Goal: Download file/media

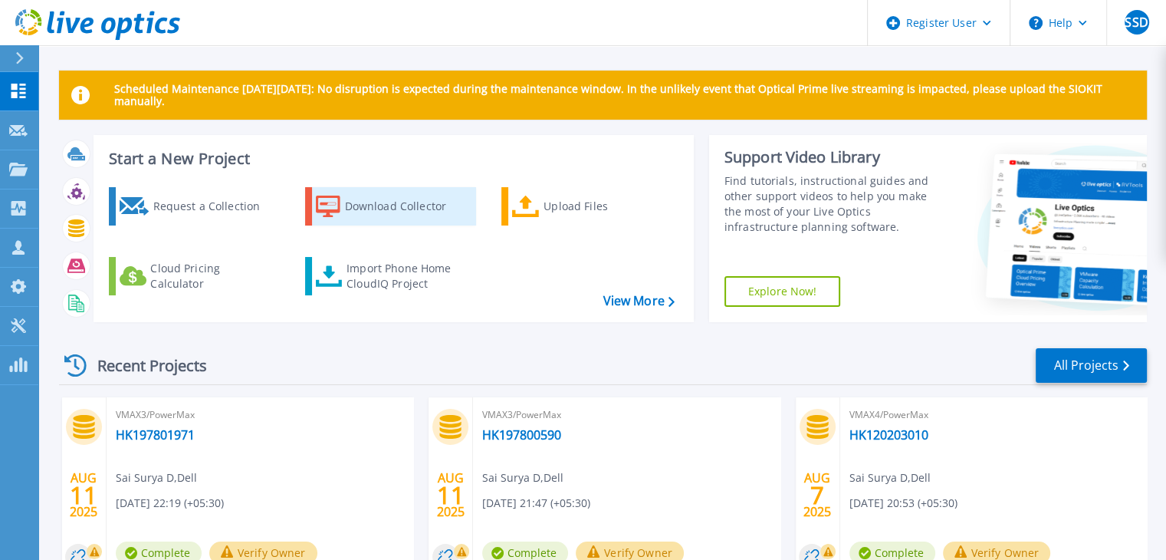
click at [365, 204] on div "Download Collector" at bounding box center [406, 206] width 123 height 31
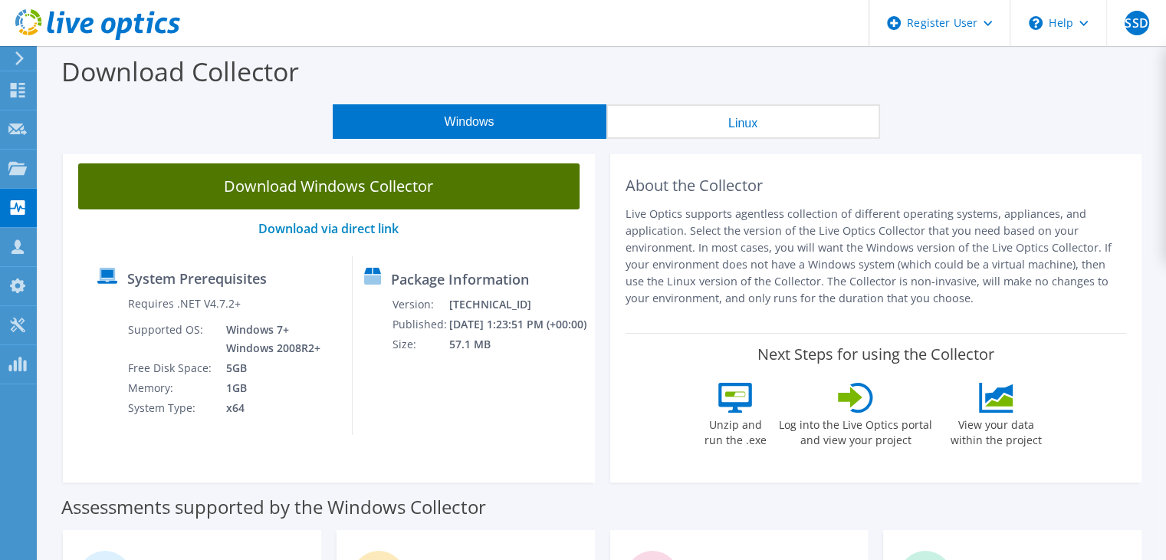
click at [389, 202] on link "Download Windows Collector" at bounding box center [328, 186] width 501 height 46
